Goal: Information Seeking & Learning: Understand process/instructions

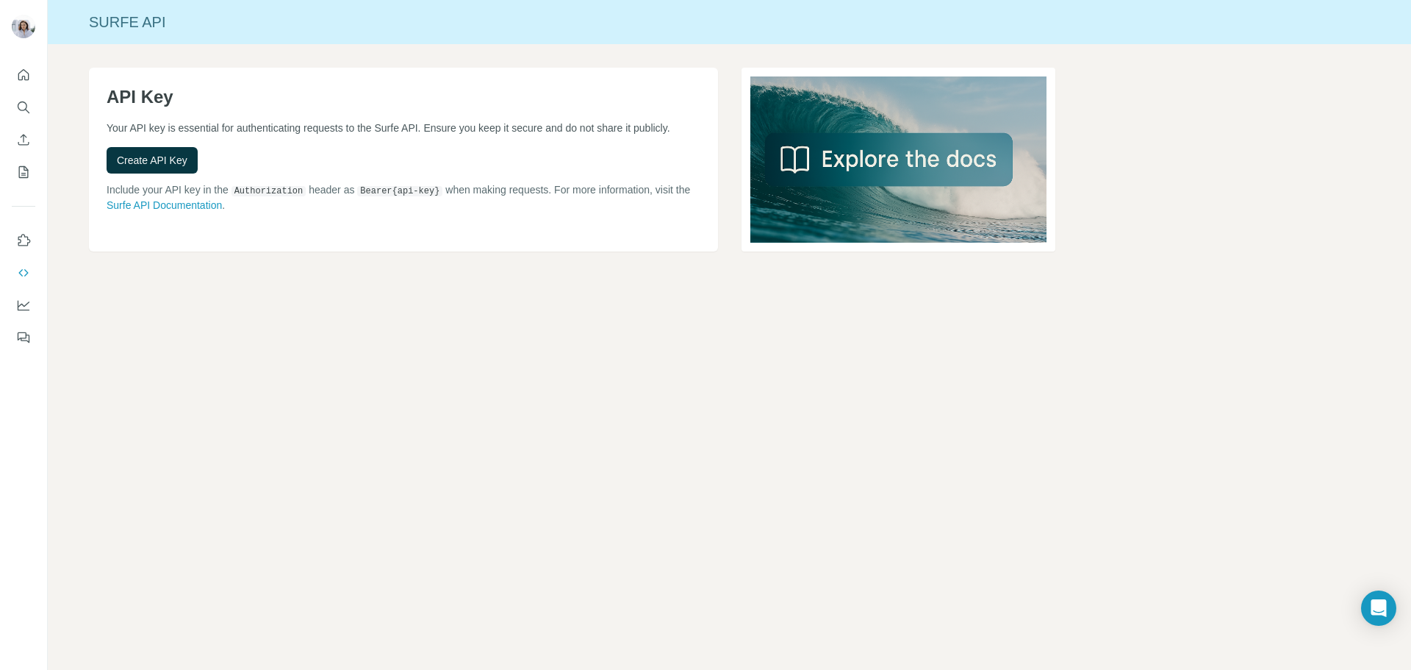
click at [318, 129] on p "Your API key is essential for authenticating requests to the Surfe API. Ensure …" at bounding box center [404, 128] width 594 height 15
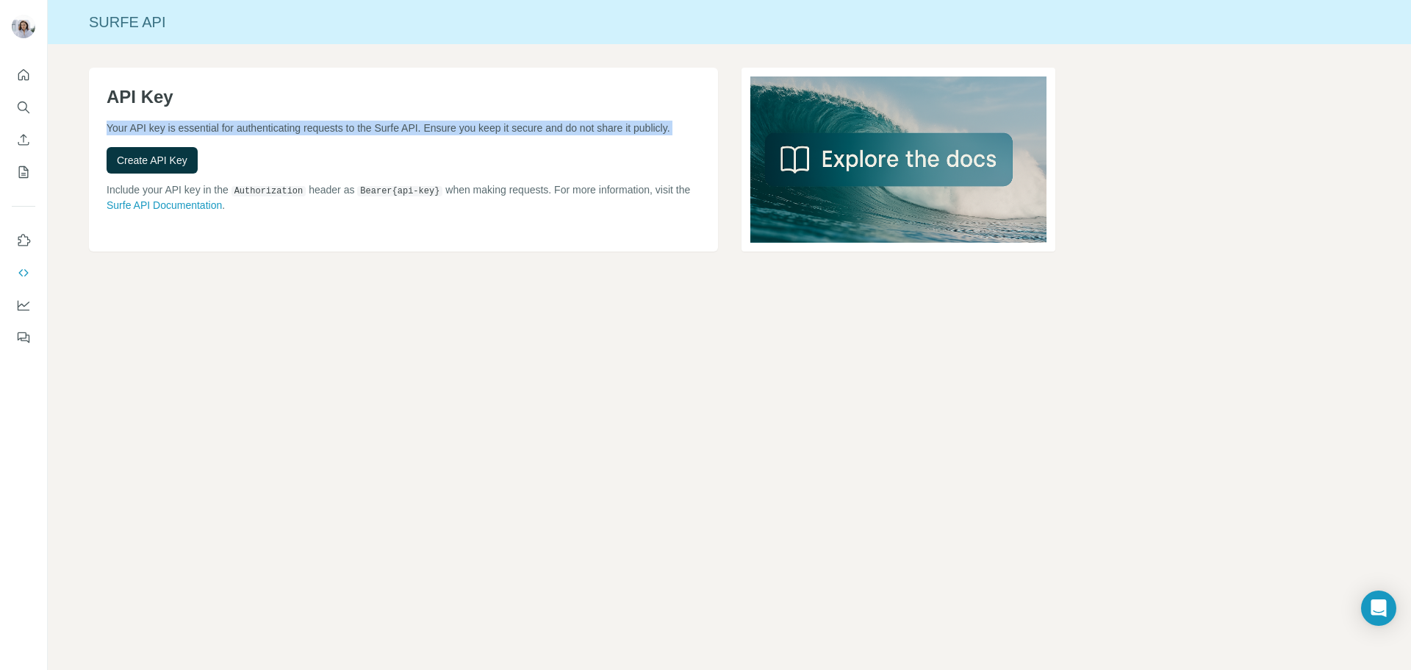
click at [318, 129] on p "Your API key is essential for authenticating requests to the Surfe API. Ensure …" at bounding box center [404, 128] width 594 height 15
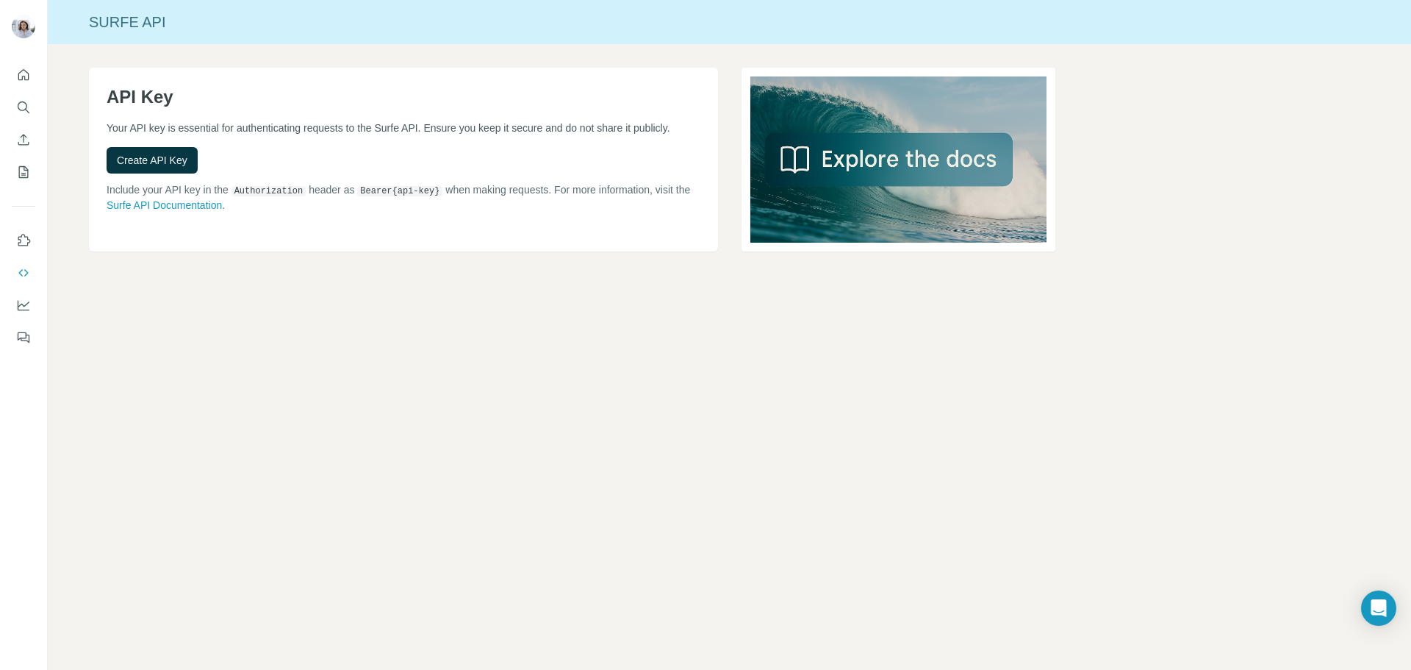
click at [334, 151] on div "API Key Your API key is essential for authenticating requests to the Surfe API.…" at bounding box center [403, 160] width 629 height 184
click at [351, 212] on p "Include your API key in the Authorization header as Bearer {api-key} when makin…" at bounding box center [404, 197] width 594 height 30
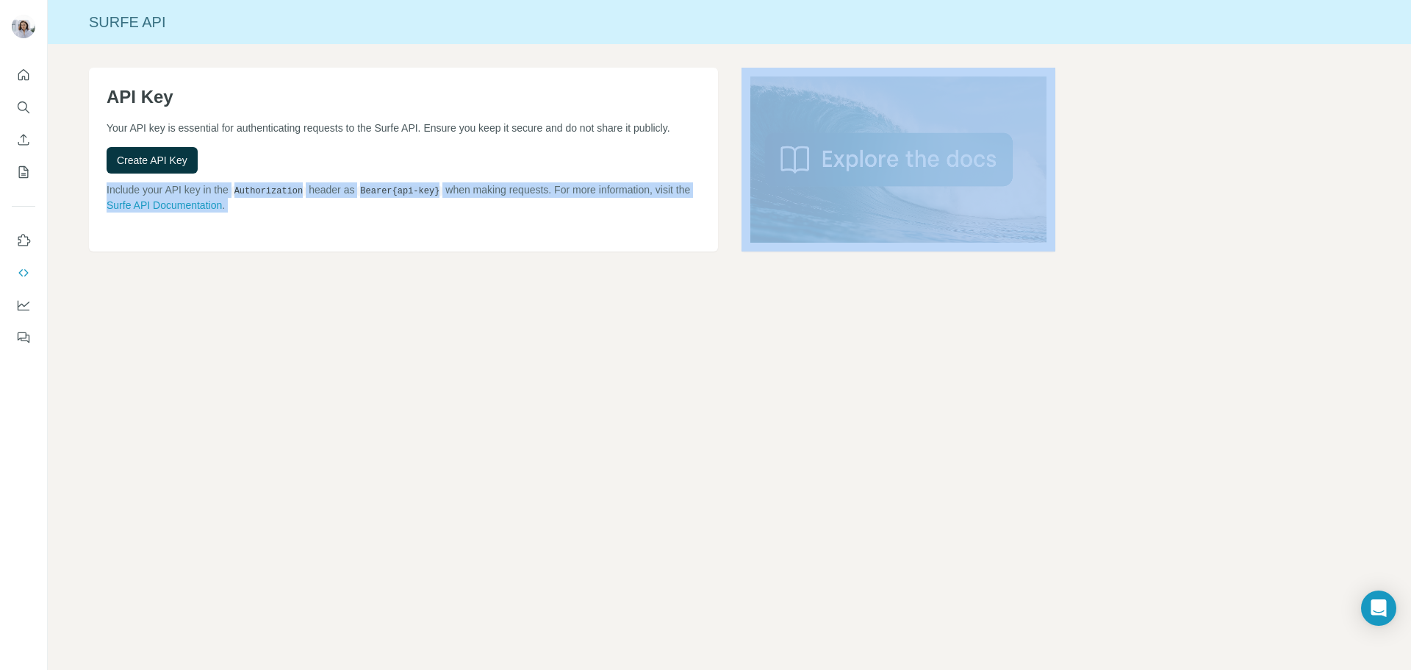
click at [351, 212] on p "Include your API key in the Authorization header as Bearer {api-key} when makin…" at bounding box center [404, 197] width 594 height 30
click at [366, 241] on div "API Key Your API key is essential for authenticating requests to the Surfe API.…" at bounding box center [403, 160] width 629 height 184
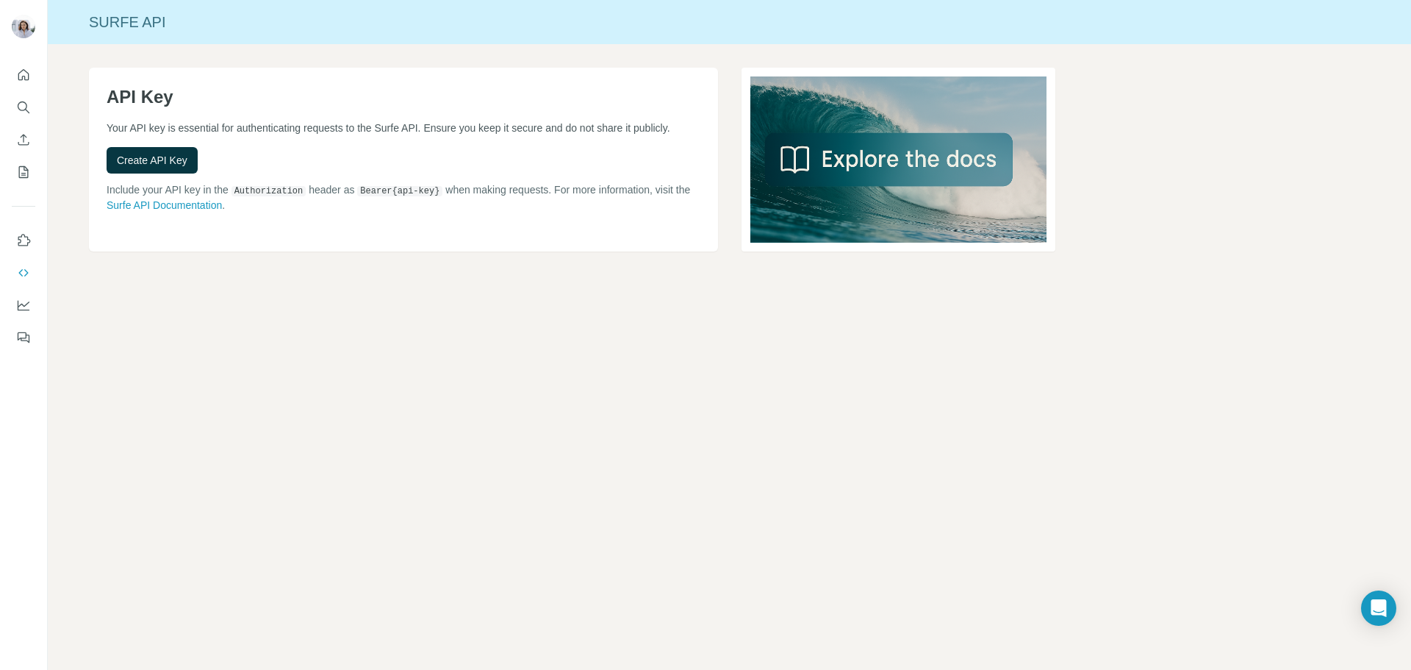
click at [140, 103] on h1 "API Key" at bounding box center [404, 97] width 594 height 24
click at [208, 98] on h1 "API Key" at bounding box center [404, 97] width 594 height 24
click at [496, 244] on div "API Key Your API key is essential for authenticating requests to the Surfe API.…" at bounding box center [403, 160] width 629 height 184
